Goal: Information Seeking & Learning: Understand process/instructions

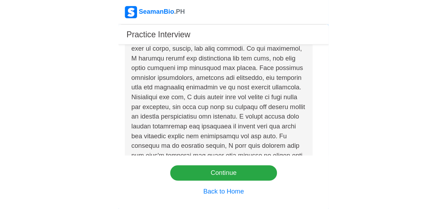
scroll to position [82, 0]
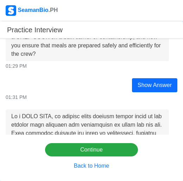
click at [79, 99] on div "01:31 PM" at bounding box center [92, 97] width 172 height 7
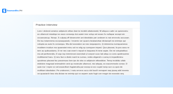
scroll to position [835, 0]
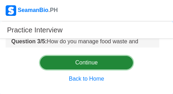
click at [115, 58] on button "Continue" at bounding box center [86, 62] width 93 height 13
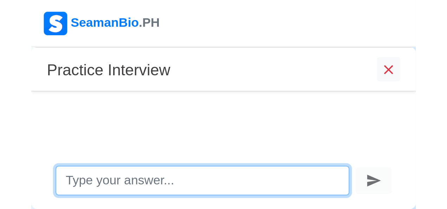
scroll to position [17, 0]
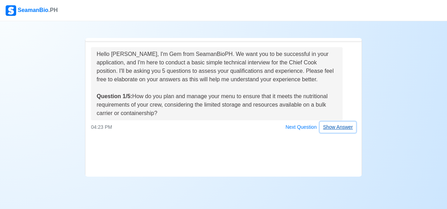
click at [341, 133] on button "Show Answer" at bounding box center [338, 127] width 36 height 11
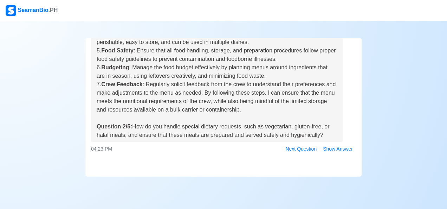
scroll to position [221, 0]
click at [332, 148] on button "Show Answer" at bounding box center [338, 148] width 36 height 11
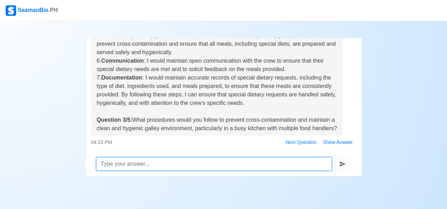
scroll to position [494, 0]
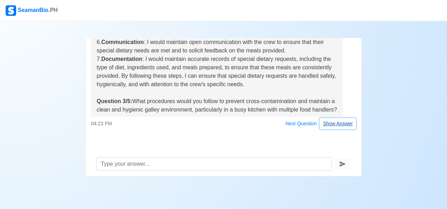
click at [332, 126] on button "Show Answer" at bounding box center [338, 123] width 36 height 11
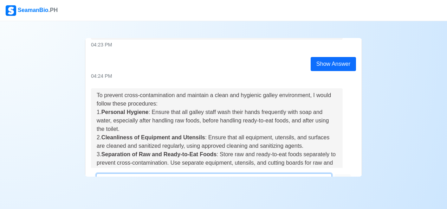
scroll to position [0, 0]
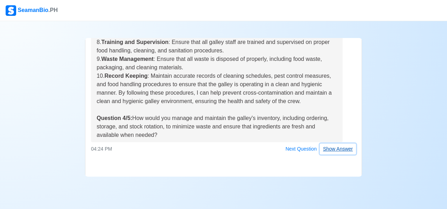
click at [326, 149] on button "Show Answer" at bounding box center [338, 148] width 36 height 11
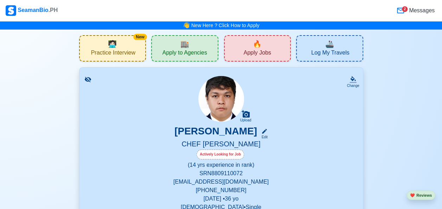
click at [107, 51] on span "Practice Interview" at bounding box center [113, 53] width 44 height 9
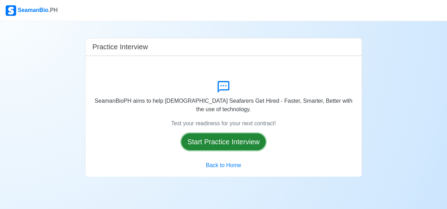
click at [234, 138] on button "Start Practice Interview" at bounding box center [223, 141] width 84 height 17
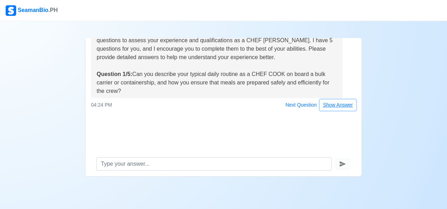
click at [340, 107] on button "Show Answer" at bounding box center [338, 104] width 36 height 11
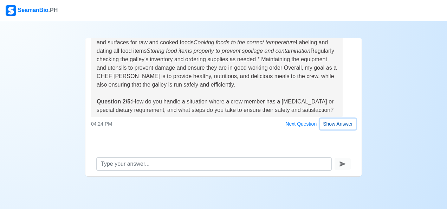
click at [330, 125] on button "Show Answer" at bounding box center [338, 123] width 36 height 11
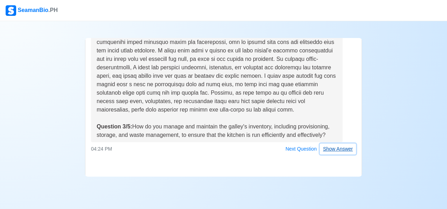
click at [335, 149] on button "Show Answer" at bounding box center [338, 148] width 36 height 11
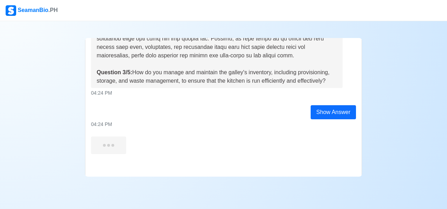
click at [333, 112] on div "Hello [PERSON_NAME], I'm Gem from SeamanBioPH. We want you to be successful in …" at bounding box center [223, 106] width 276 height 141
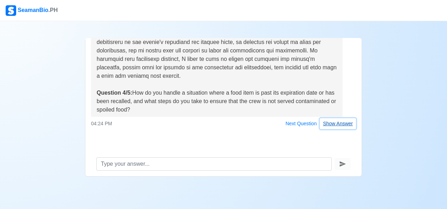
click at [338, 125] on button "Show Answer" at bounding box center [338, 123] width 36 height 11
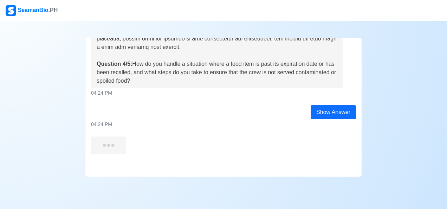
click at [334, 117] on div "Show Answer" at bounding box center [333, 112] width 45 height 14
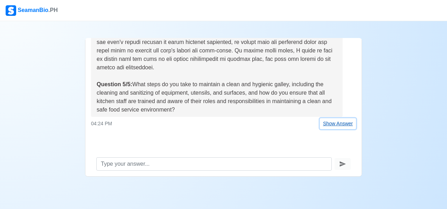
click at [325, 123] on button "Show Answer" at bounding box center [338, 123] width 36 height 11
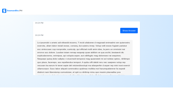
scroll to position [14, 0]
